Goal: Task Accomplishment & Management: Complete application form

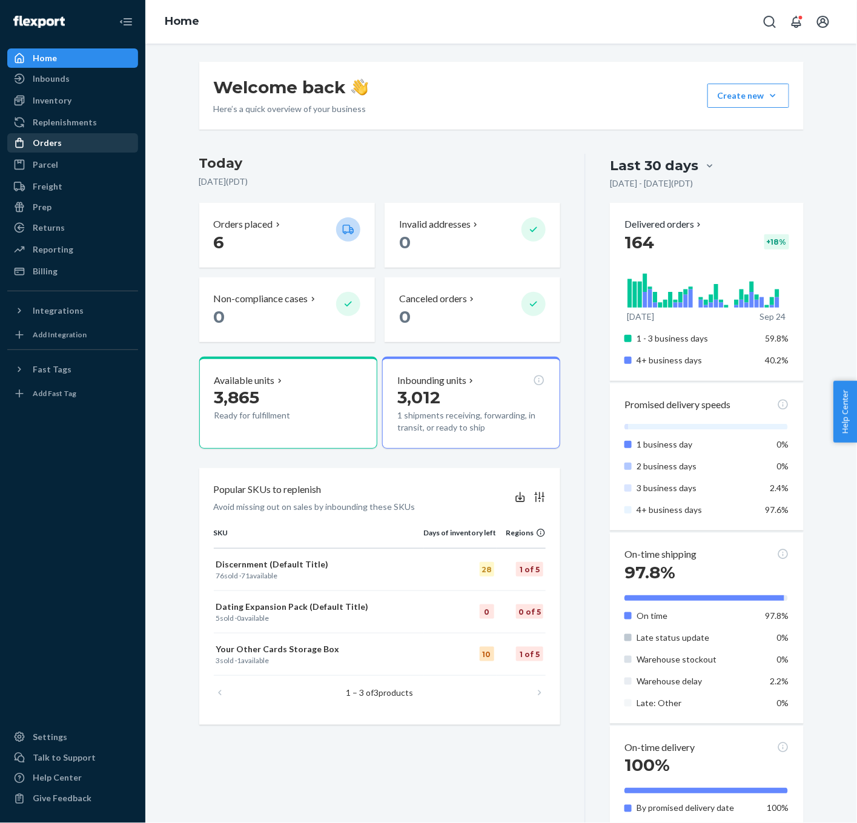
click at [61, 141] on div "Orders" at bounding box center [72, 142] width 128 height 17
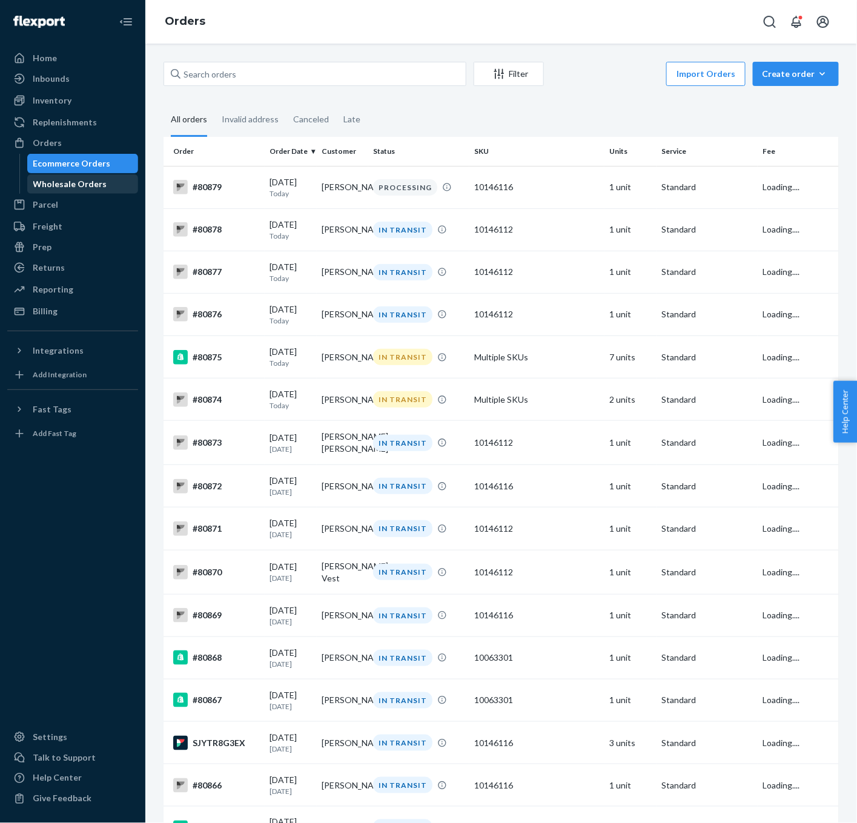
click at [58, 182] on div "Wholesale Orders" at bounding box center [70, 184] width 74 height 12
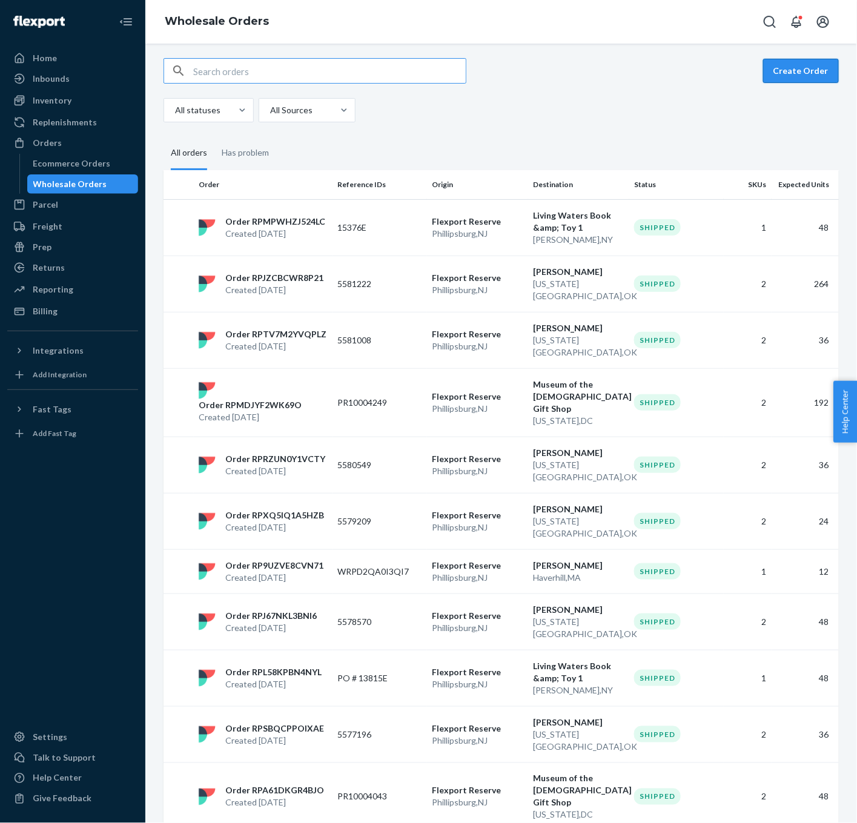
click at [780, 82] on div "Create Order All statuses All Sources" at bounding box center [501, 90] width 675 height 64
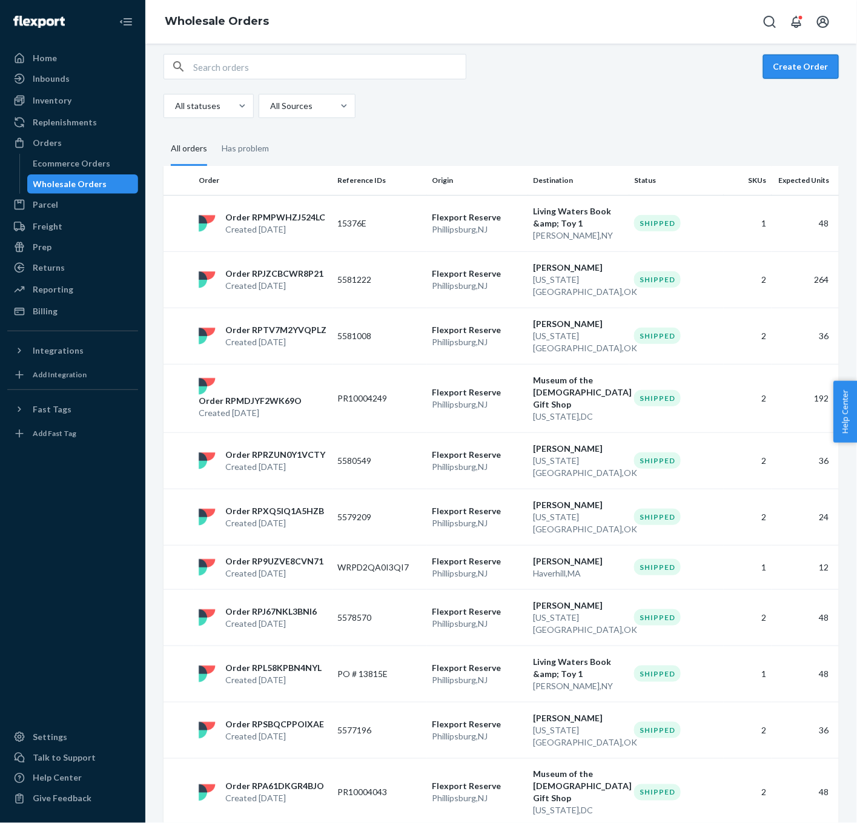
click at [809, 71] on button "Create Order" at bounding box center [801, 67] width 76 height 24
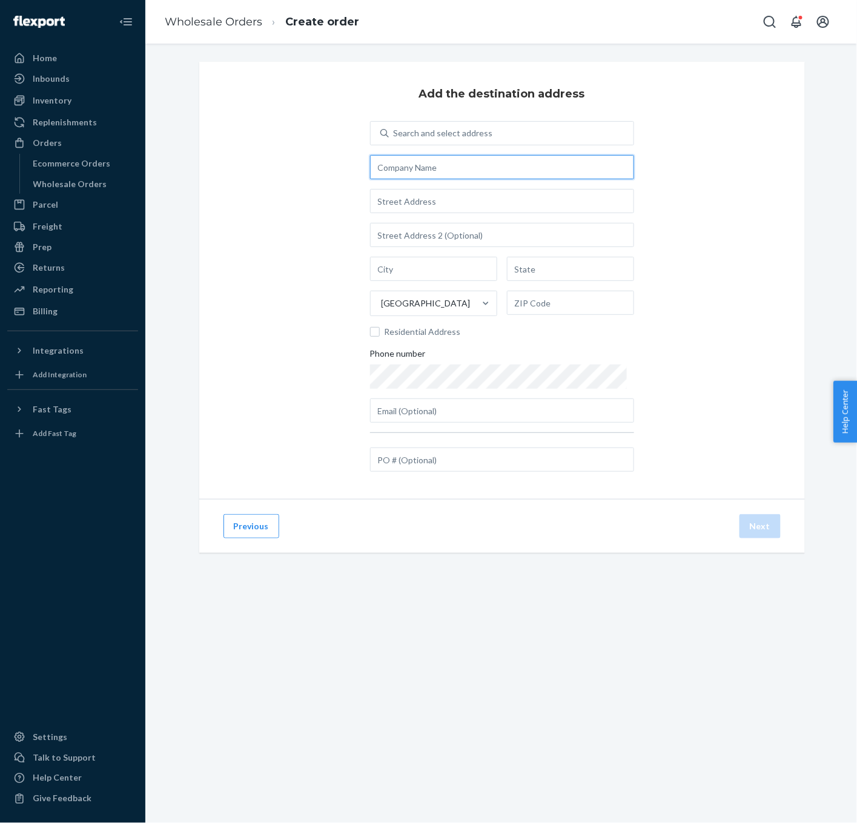
click at [477, 168] on input "text" at bounding box center [502, 167] width 264 height 24
click at [474, 136] on div "Search and select address" at bounding box center [443, 133] width 99 height 12
click at [395, 136] on input "0 results available. Use Up and Down to choose options, press Enter to select t…" at bounding box center [394, 133] width 1 height 12
click at [458, 168] on input "text" at bounding box center [502, 167] width 264 height 24
click at [408, 136] on div "Search and select address" at bounding box center [443, 133] width 99 height 12
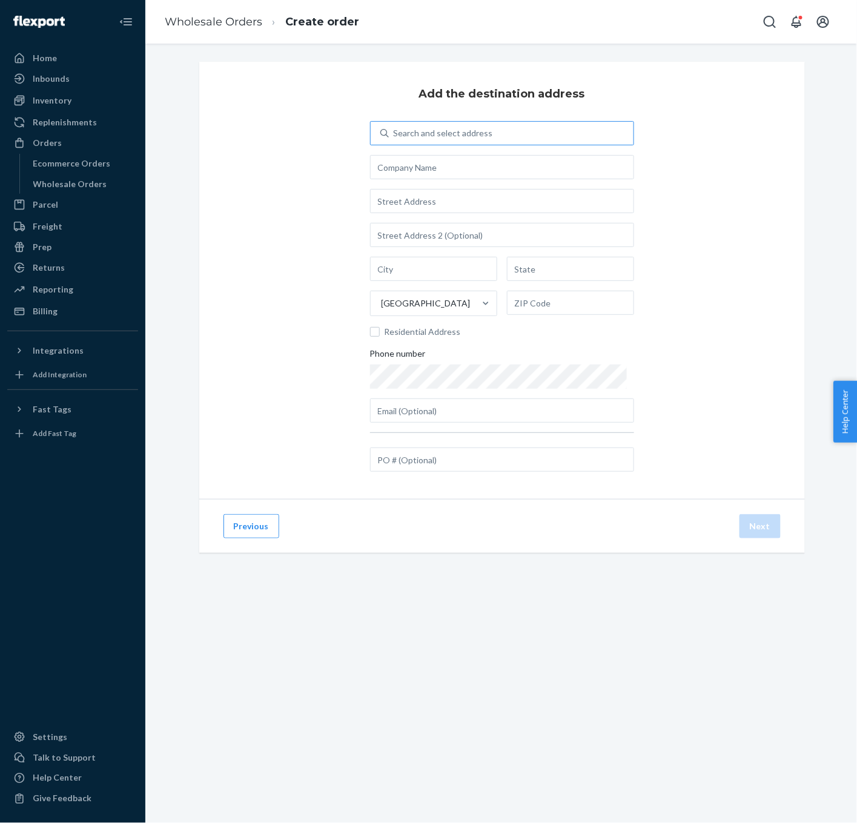
click at [395, 136] on input "Search and select address" at bounding box center [394, 133] width 1 height 12
type input "[PERSON_NAME]"
type input "B"
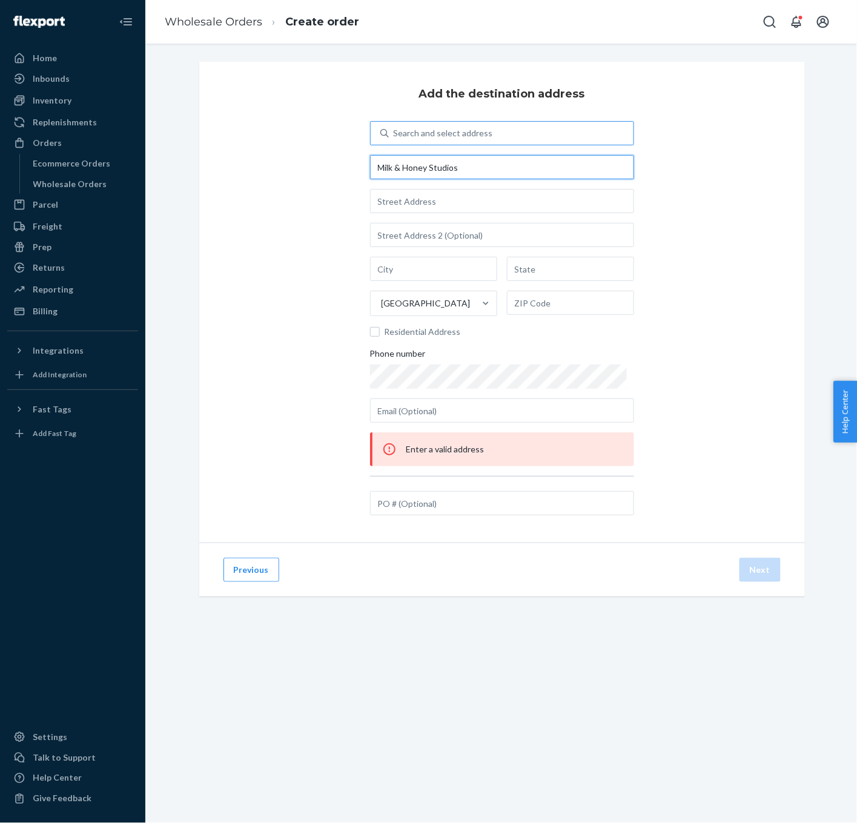
type input "Milk & Honey Studios"
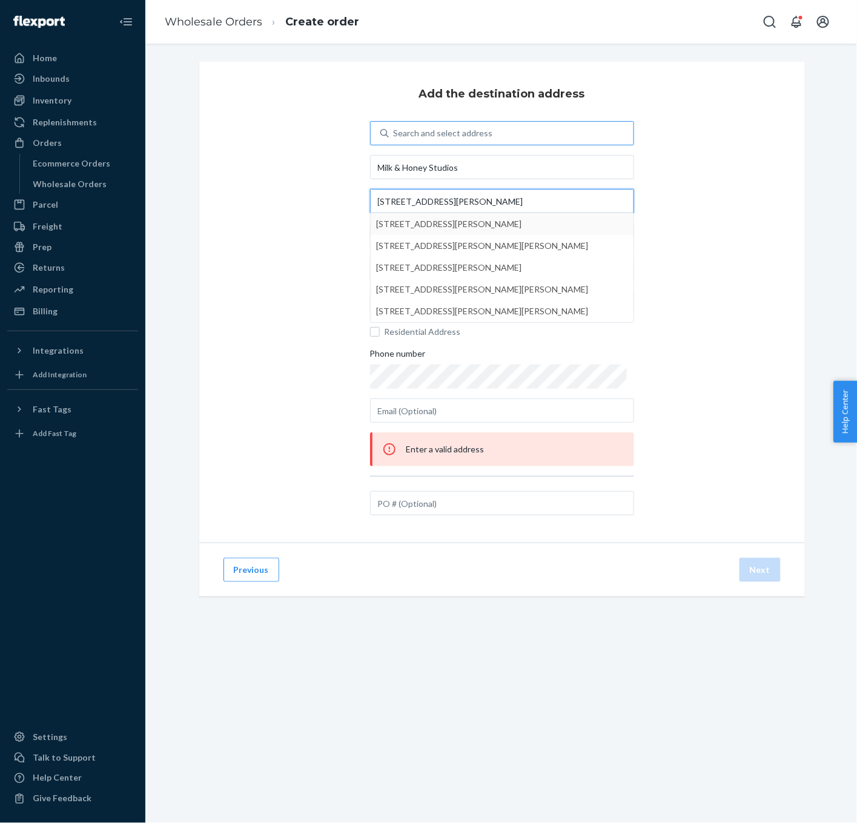
type input "[STREET_ADDRESS][PERSON_NAME]"
type input "[GEOGRAPHIC_DATA]"
type input "TN"
type input "37174"
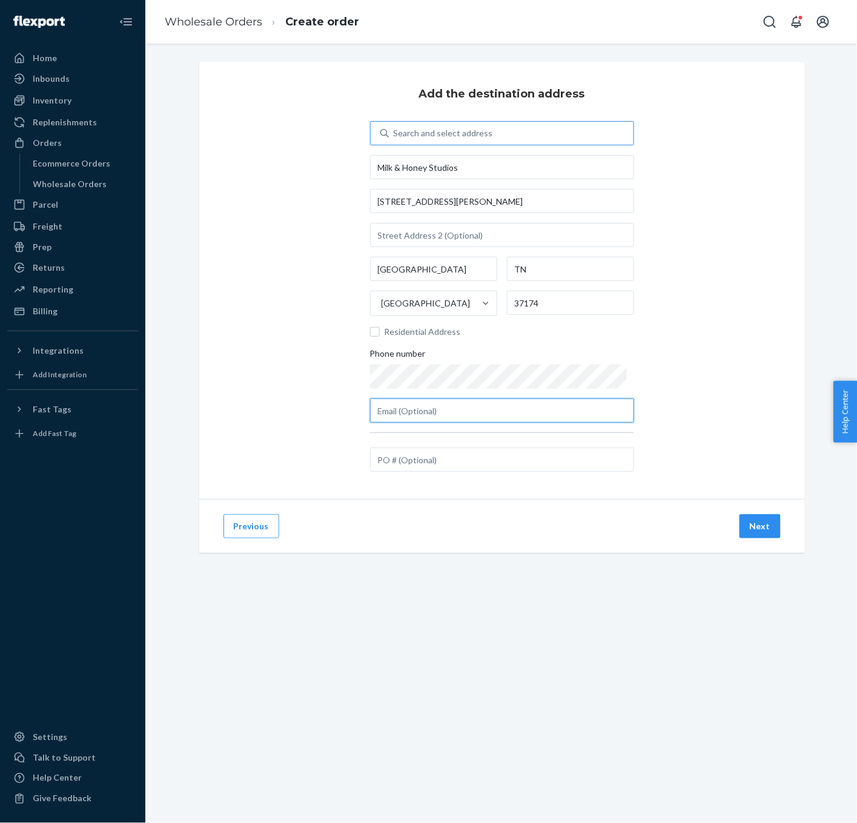
click at [458, 414] on input "text" at bounding box center [502, 411] width 264 height 24
paste input "[PERSON_NAME][EMAIL_ADDRESS][DOMAIN_NAME]"
type input "[PERSON_NAME][EMAIL_ADDRESS][DOMAIN_NAME]"
click at [702, 419] on div "Add the destination address Search and select address Milk & Honey Studios [STR…" at bounding box center [502, 280] width 606 height 437
click at [761, 525] on button "Next" at bounding box center [760, 526] width 41 height 24
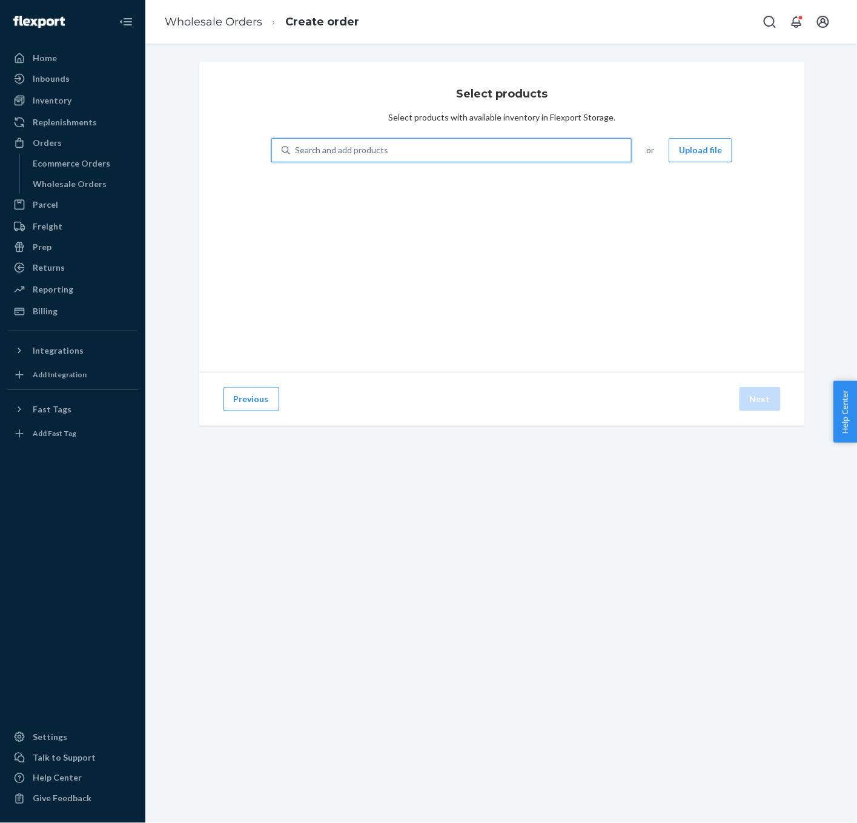
click at [484, 148] on div "Search and add products" at bounding box center [461, 150] width 342 height 22
click at [296, 148] on input "0 results available. Use Up and Down to choose options, press Enter to select t…" at bounding box center [295, 150] width 1 height 12
type input "cards"
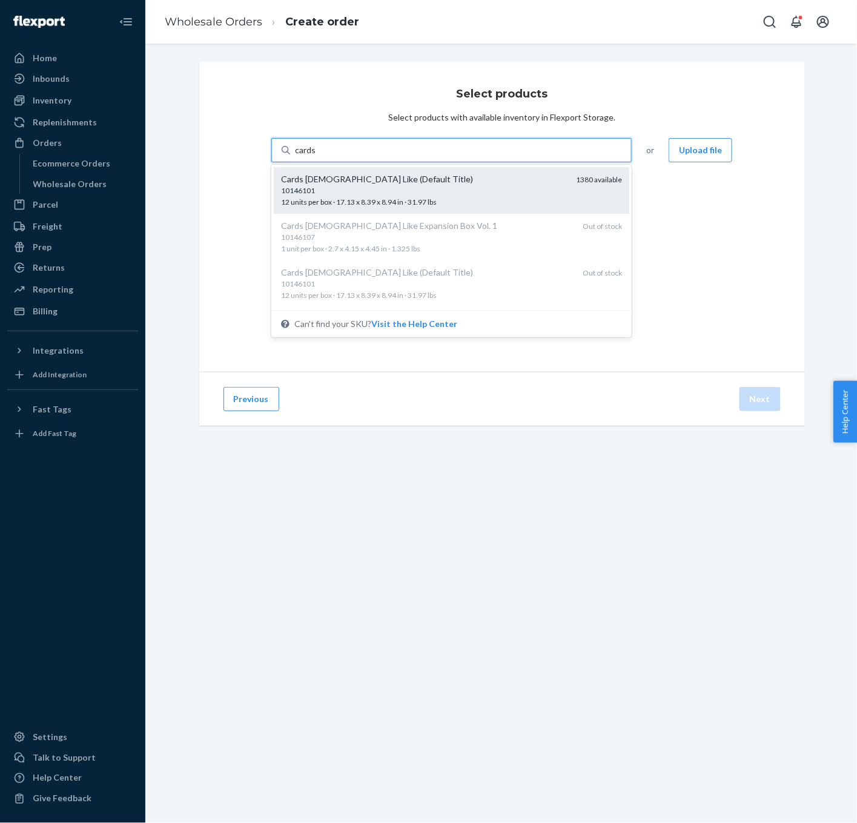
click at [480, 184] on div "Cards [DEMOGRAPHIC_DATA] Like (Default Title)" at bounding box center [424, 179] width 286 height 12
click at [316, 156] on input "cards" at bounding box center [305, 150] width 21 height 12
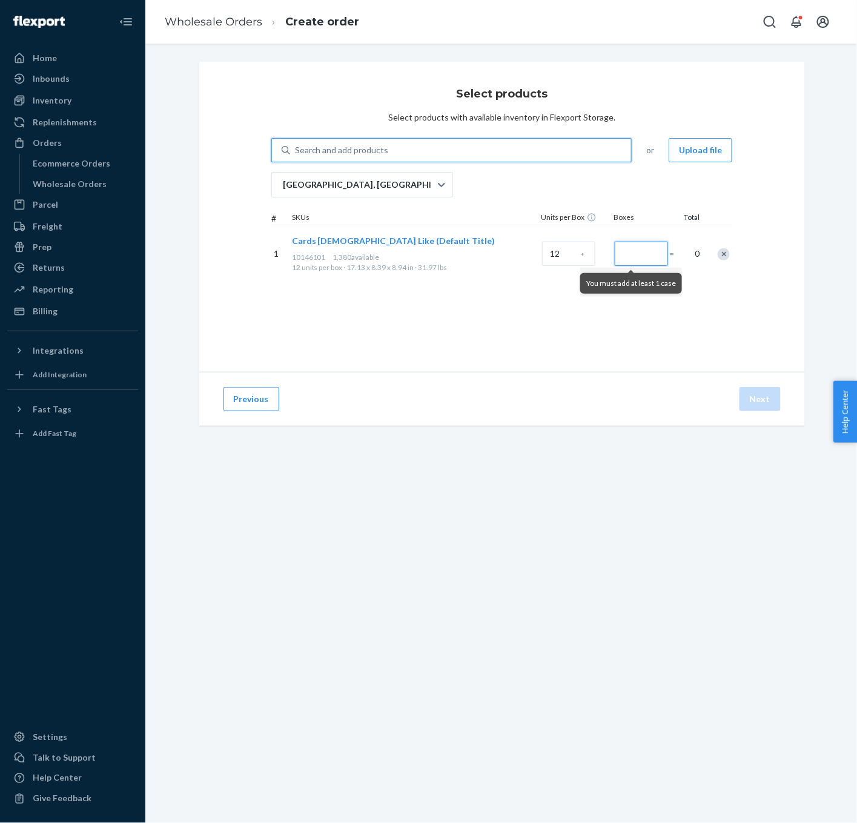
click at [625, 254] on input "Number of boxes" at bounding box center [641, 254] width 53 height 24
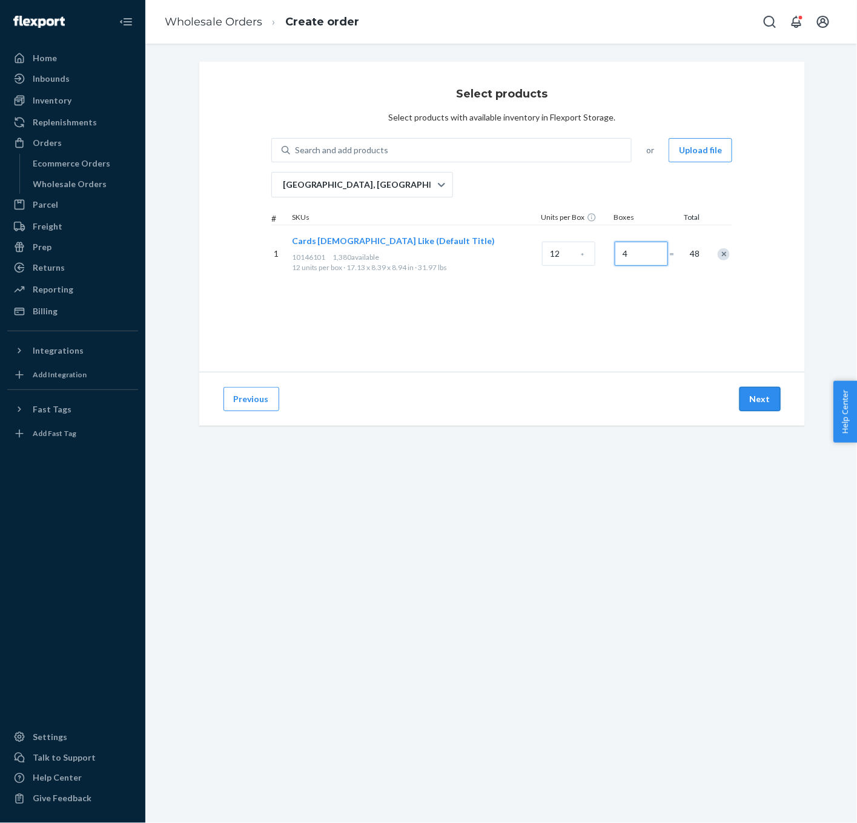
type input "4"
click at [763, 403] on button "Next" at bounding box center [760, 399] width 41 height 24
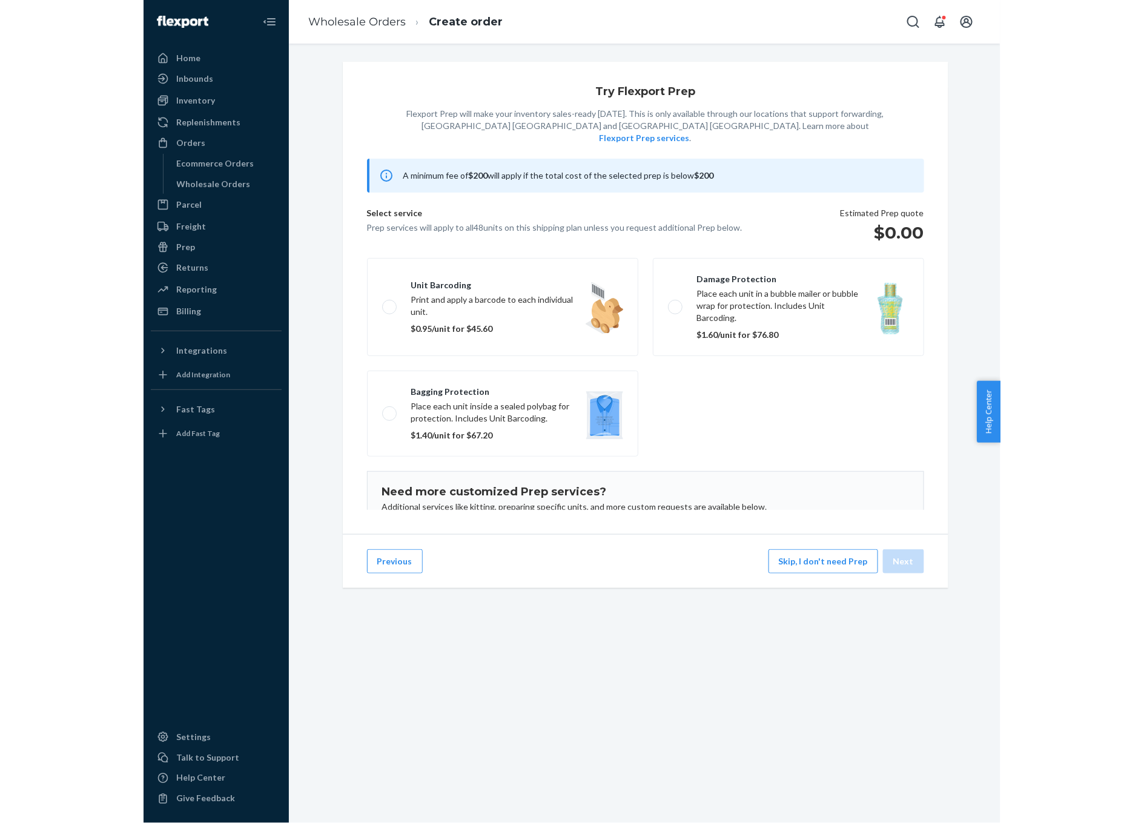
scroll to position [76, 0]
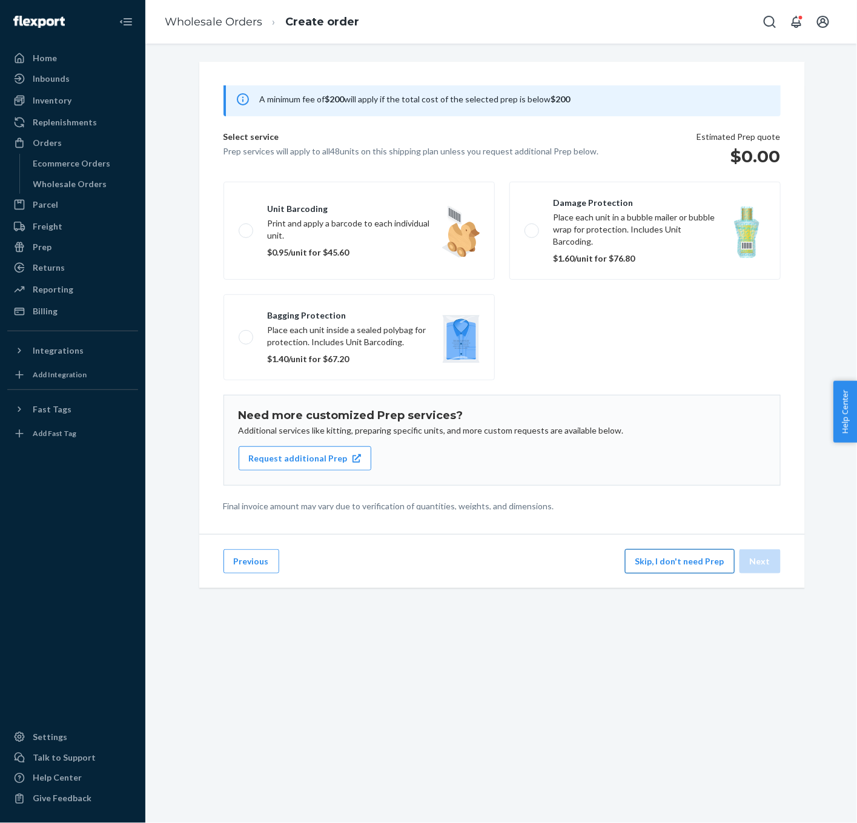
click at [685, 567] on button "Skip, I don't need Prep" at bounding box center [680, 561] width 110 height 24
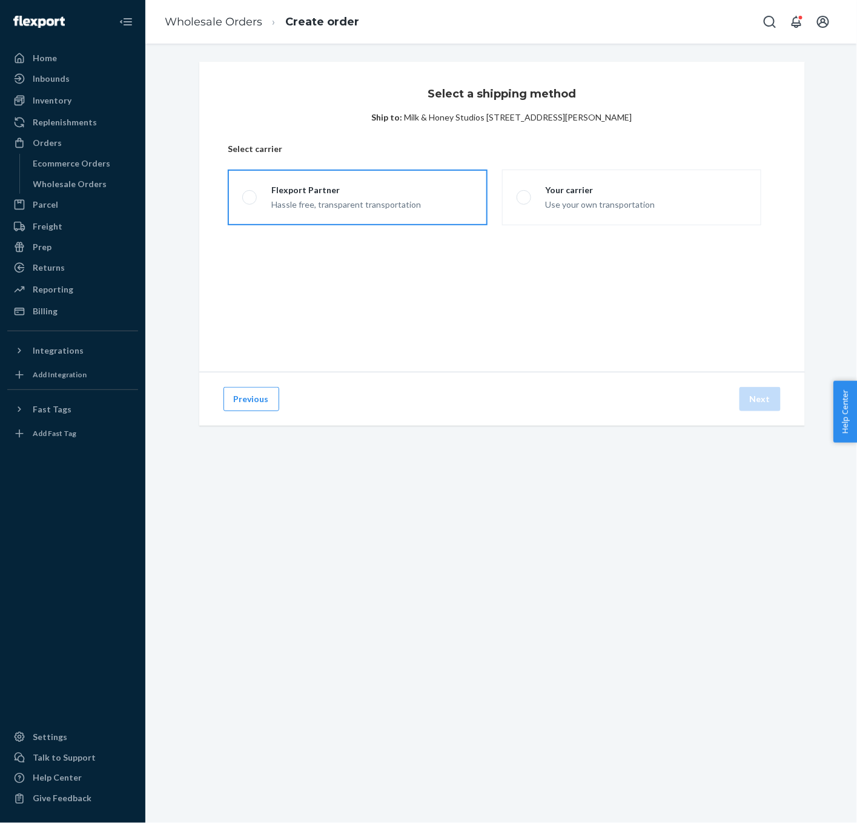
click at [361, 197] on div "Hassle free, transparent transportation" at bounding box center [346, 203] width 150 height 15
click at [250, 197] on input "Flexport Partner Hassle free, transparent transportation" at bounding box center [246, 198] width 8 height 8
radio input "true"
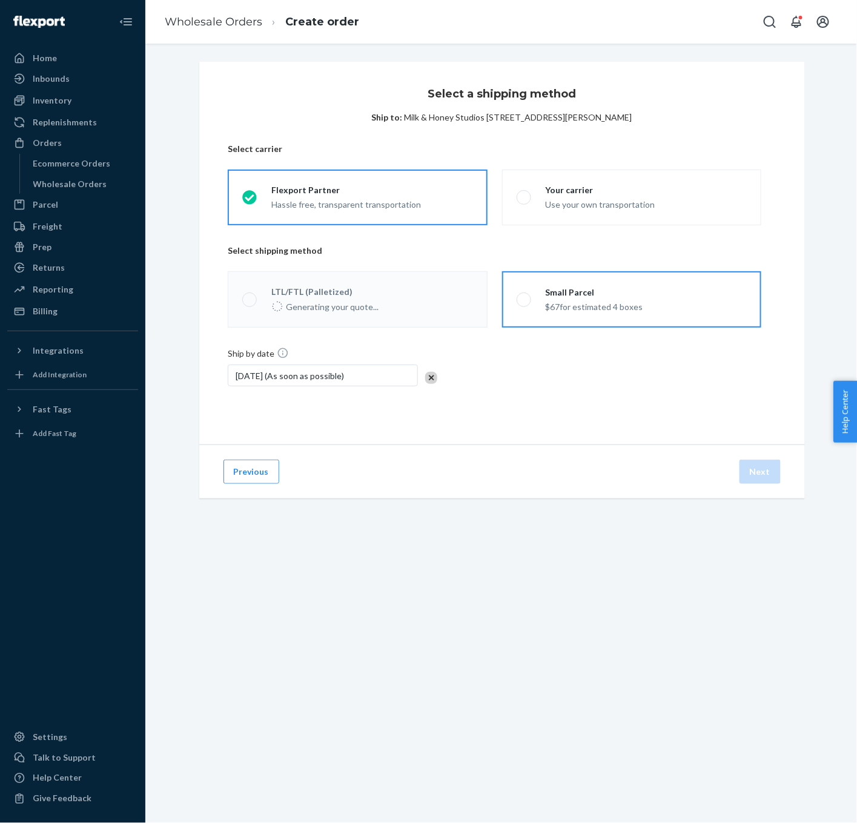
click at [588, 309] on div "$67 for estimated 4 boxes" at bounding box center [595, 306] width 98 height 15
click at [525, 304] on input "Small Parcel $67 for estimated 4 boxes" at bounding box center [521, 300] width 8 height 8
radio input "true"
click at [764, 471] on button "Next" at bounding box center [760, 471] width 41 height 24
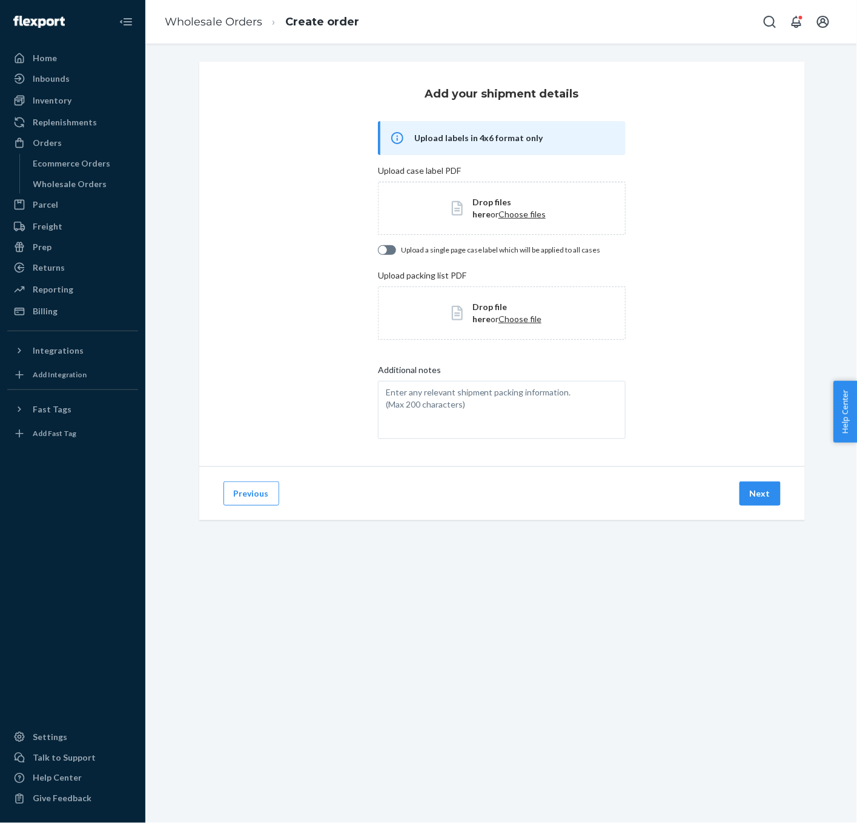
click at [751, 488] on button "Next" at bounding box center [760, 494] width 41 height 24
